Goal: Use online tool/utility: Utilize a website feature to perform a specific function

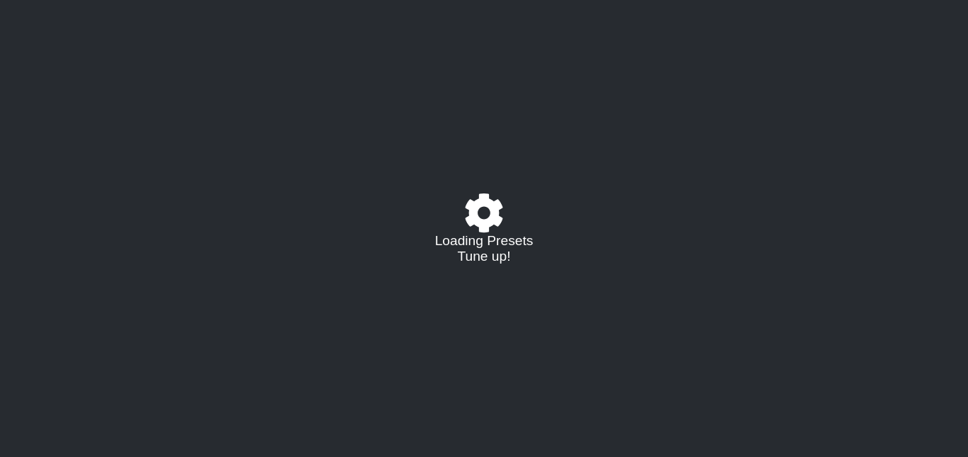
select select "/023310019291"
select select "C"
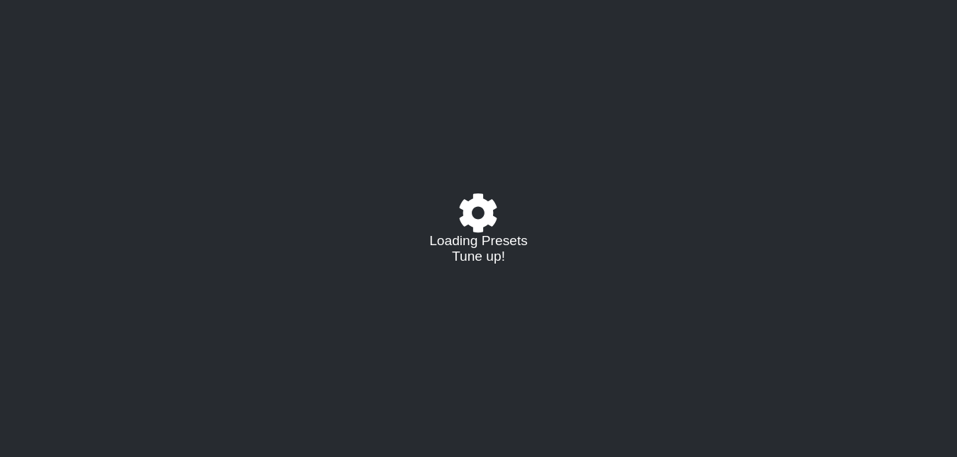
select select "/023310019291"
select select "C"
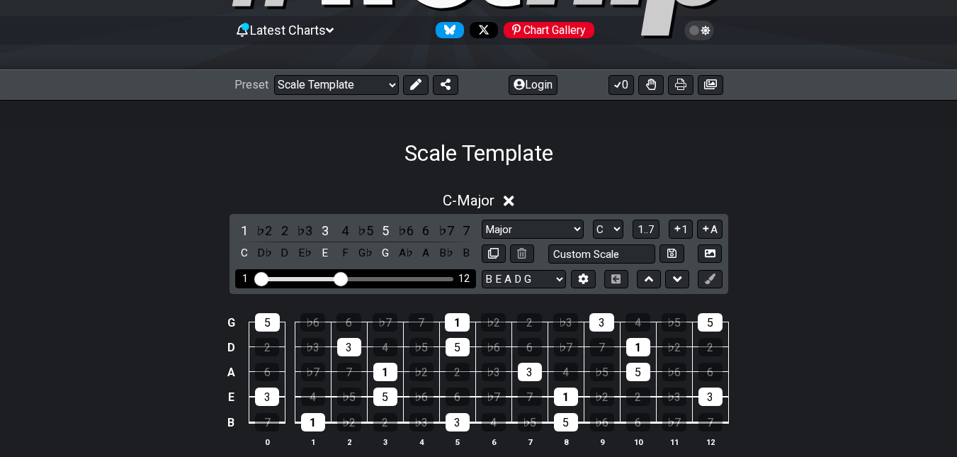
scroll to position [132, 0]
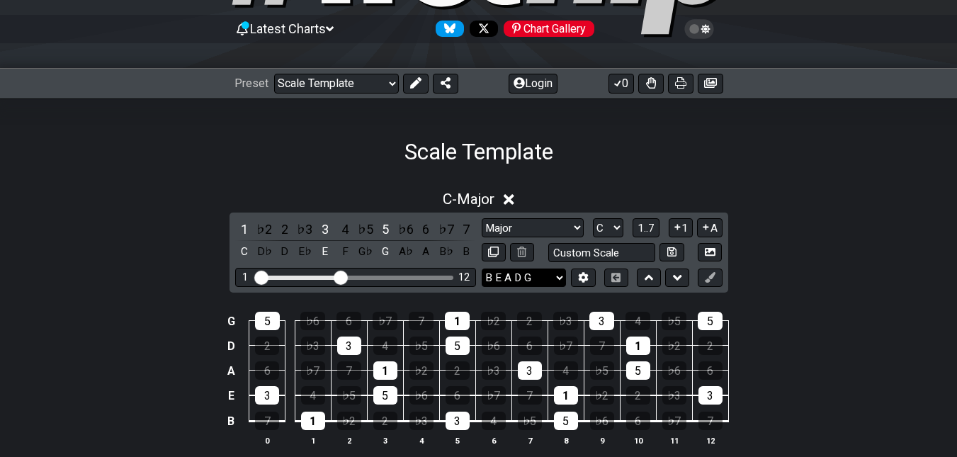
click at [563, 277] on select "B E A D G E A D G B E E A D G B E B E A D F♯ B A D G C E A D A D G B E E♭ A♭ D♭…" at bounding box center [524, 277] width 84 height 19
select select "E A D G"
click at [482, 268] on select "B E A D G E A D G B E E A D G B E B E A D F♯ B A D G C E A D A D G B E E♭ A♭ D♭…" at bounding box center [524, 277] width 84 height 19
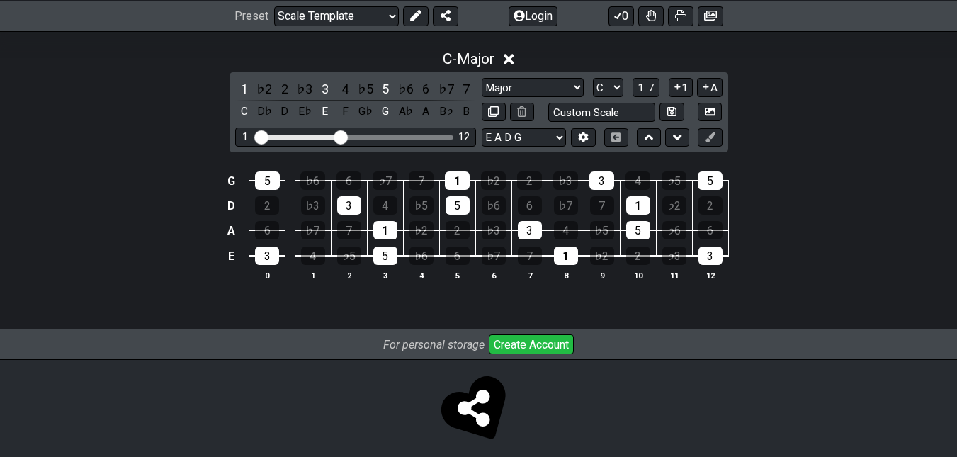
scroll to position [274, 0]
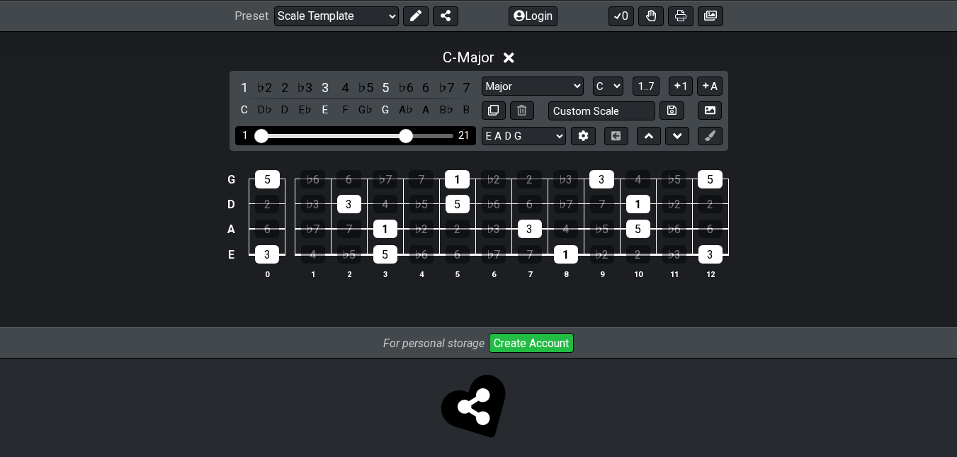
drag, startPoint x: 336, startPoint y: 132, endPoint x: 406, endPoint y: 135, distance: 70.2
click at [406, 135] on input "Visible fret range" at bounding box center [355, 135] width 201 height 0
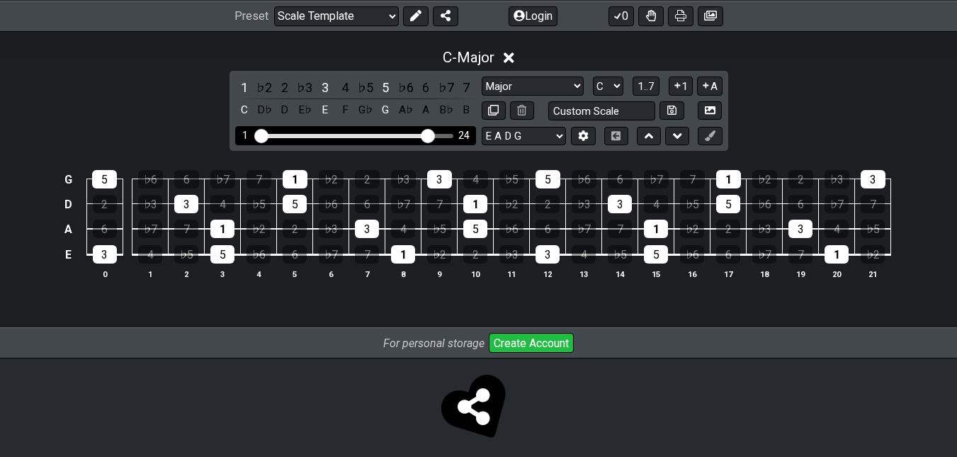
drag, startPoint x: 406, startPoint y: 135, endPoint x: 427, endPoint y: 137, distance: 21.3
click at [427, 135] on input "Visible fret range" at bounding box center [355, 135] width 201 height 0
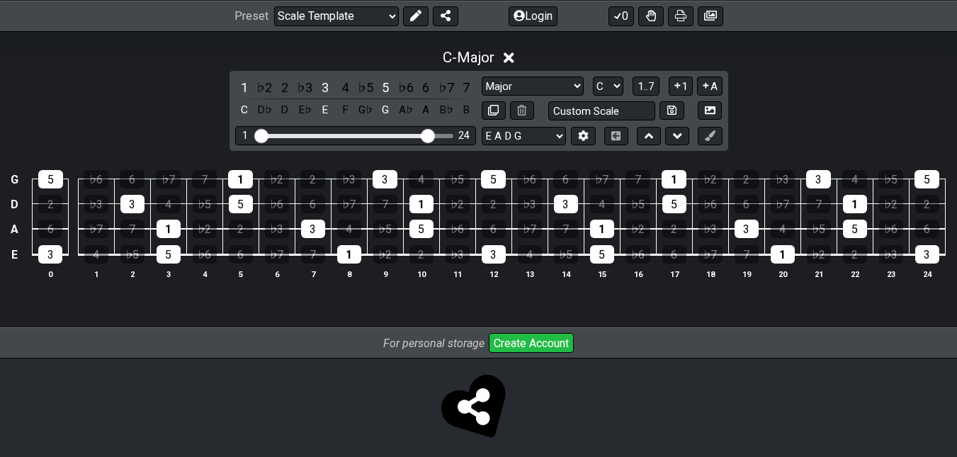
click at [731, 310] on div "C - Major 1 ♭2 2 ♭3 3 4 ♭5 5 ♭6 6 ♭7 7 C D♭ D E♭ E F G♭ G A♭ A B♭ B Major Root …" at bounding box center [478, 175] width 957 height 305
